Goal: Task Accomplishment & Management: Complete application form

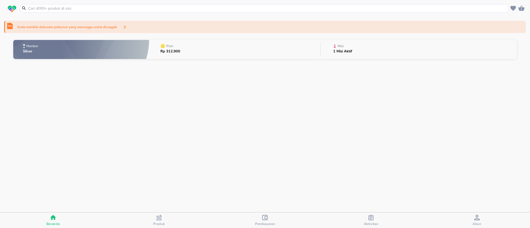
click at [102, 26] on p "Anda memiliki dokumen prekursor yang menunggu untuk diunggah" at bounding box center [67, 27] width 100 height 5
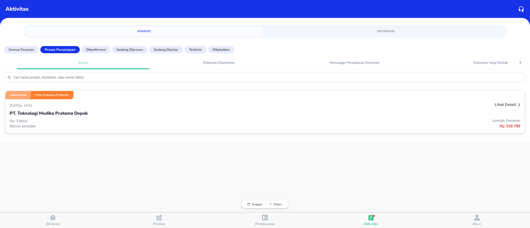
click at [52, 108] on div "[DATE] • 10:52" at bounding box center [159, 105] width 298 height 7
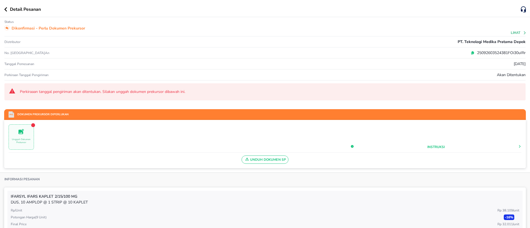
click at [20, 140] on p "Unggah Dokumen Prekursor" at bounding box center [21, 141] width 25 height 6
